Goal: Transaction & Acquisition: Purchase product/service

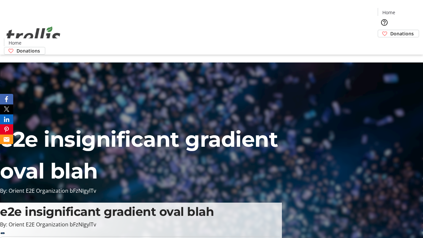
click at [390, 30] on span "Donations" at bounding box center [401, 33] width 23 height 7
